Goal: Task Accomplishment & Management: Manage account settings

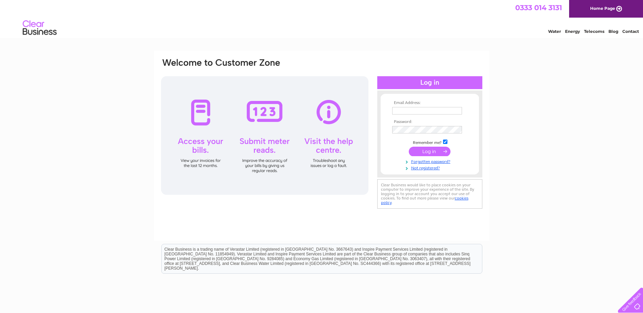
type input "[PERSON_NAME][EMAIL_ADDRESS][PERSON_NAME][DOMAIN_NAME]"
click at [428, 151] on input "submit" at bounding box center [430, 151] width 42 height 9
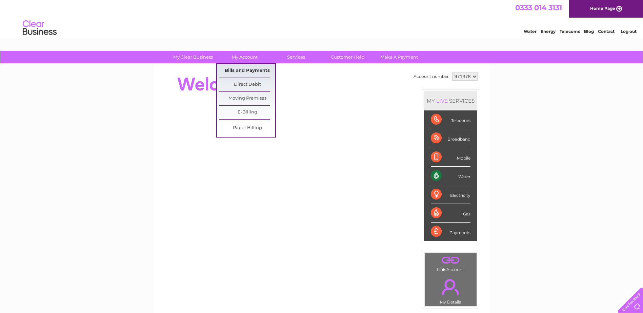
click at [244, 72] on link "Bills and Payments" at bounding box center [247, 71] width 56 height 14
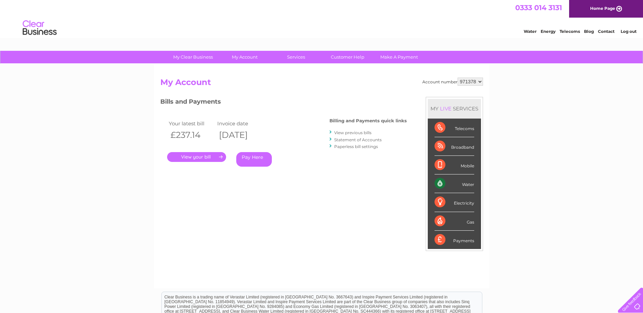
click at [201, 158] on link "." at bounding box center [196, 157] width 59 height 10
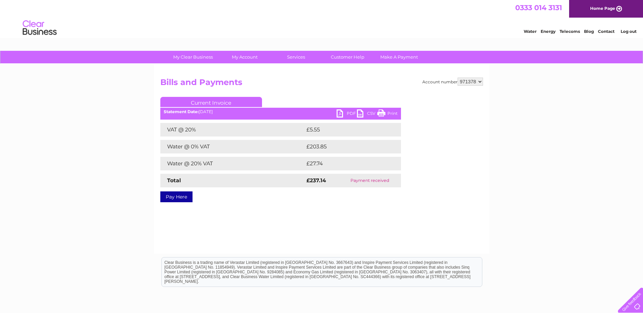
click at [345, 112] on link "PDF" at bounding box center [347, 115] width 20 height 10
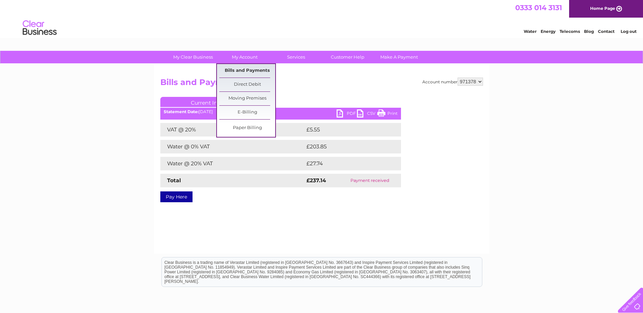
click at [246, 68] on link "Bills and Payments" at bounding box center [247, 71] width 56 height 14
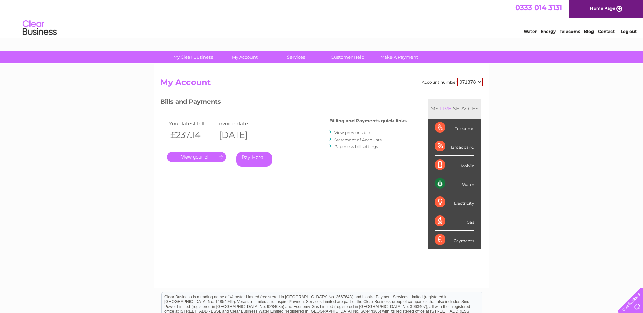
click at [362, 132] on link "View previous bills" at bounding box center [352, 132] width 37 height 5
